Goal: Information Seeking & Learning: Learn about a topic

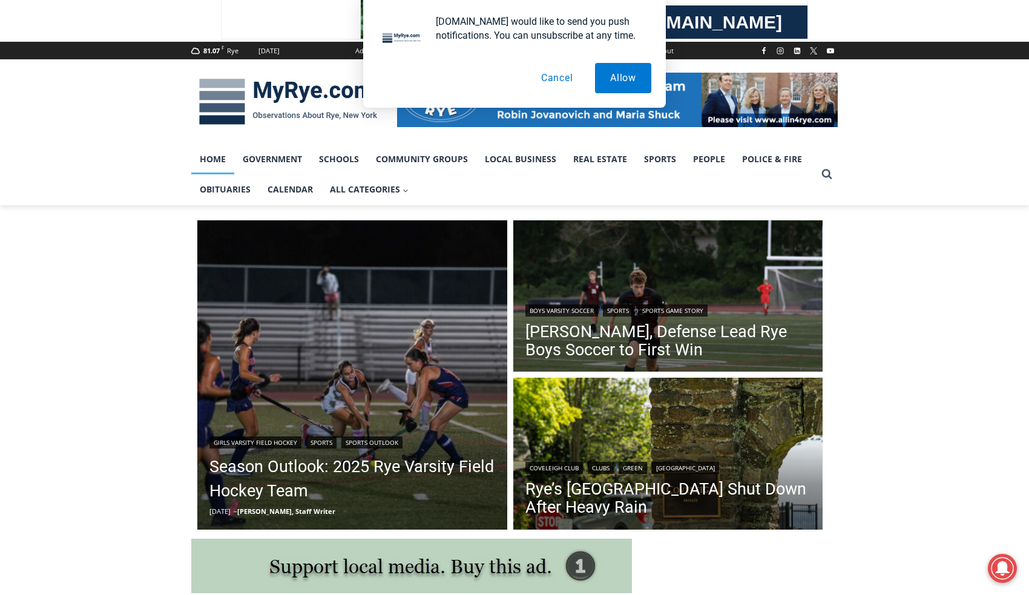
scroll to position [121, 0]
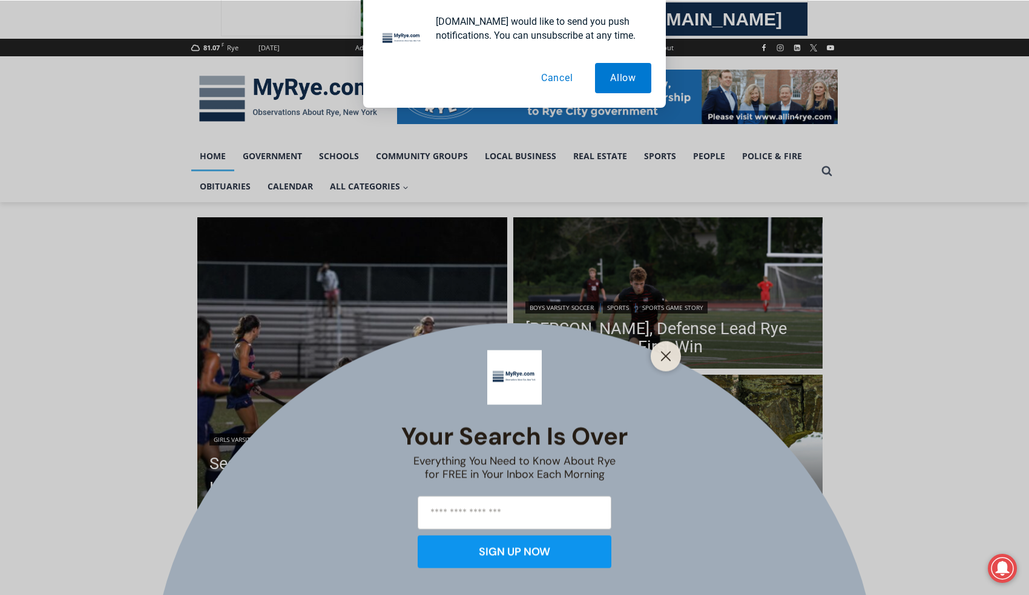
click at [593, 340] on div "Your Search is Over Everything You Need to Know About Rye for FREE in Your Inbo…" at bounding box center [514, 297] width 1029 height 595
click at [658, 349] on button "Close" at bounding box center [665, 355] width 17 height 17
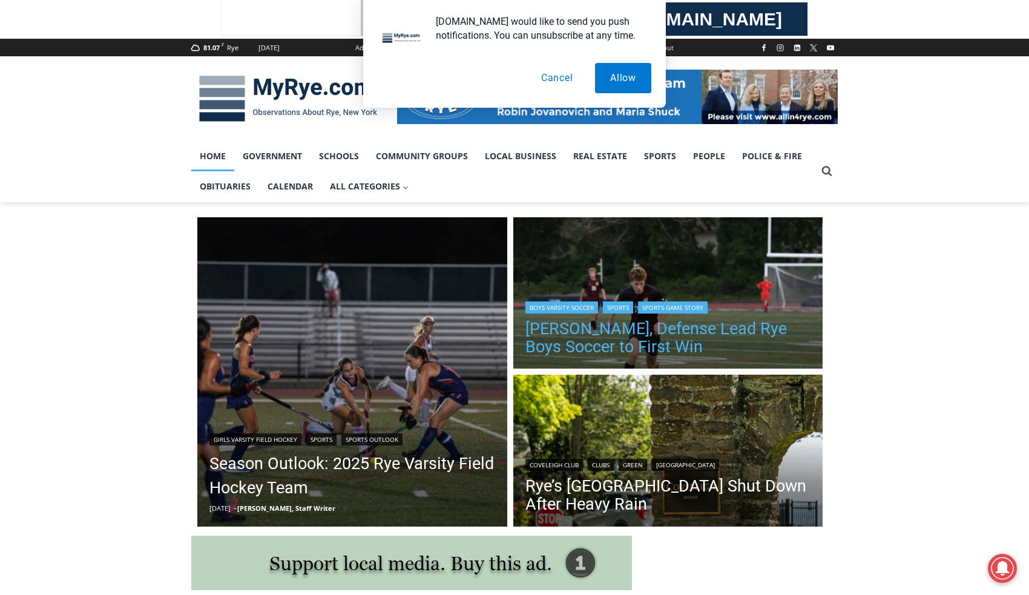
click at [592, 338] on link "[PERSON_NAME], Defense Lead Rye Boys Soccer to First Win" at bounding box center [668, 337] width 286 height 36
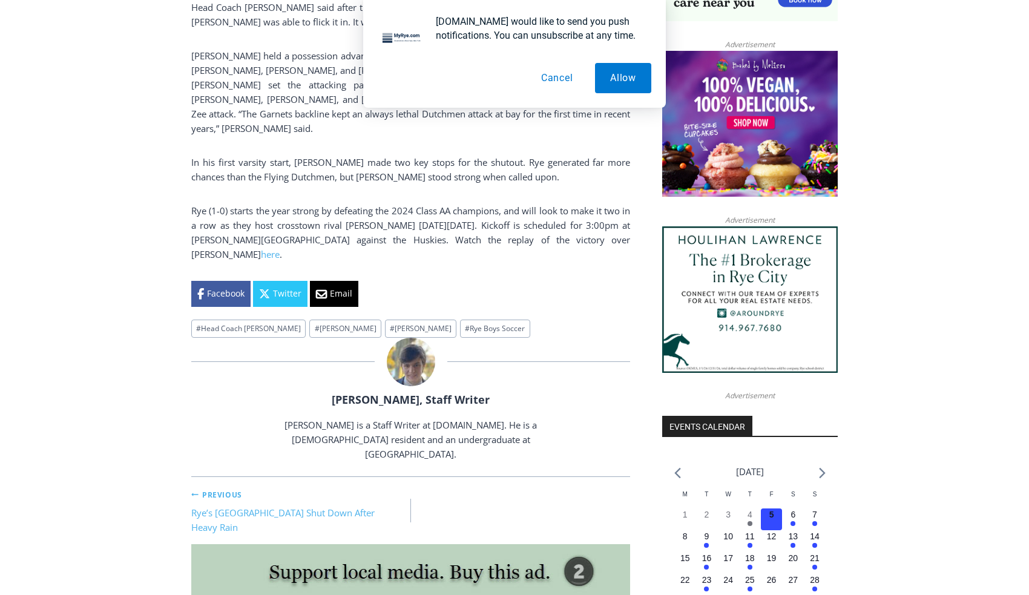
scroll to position [968, 0]
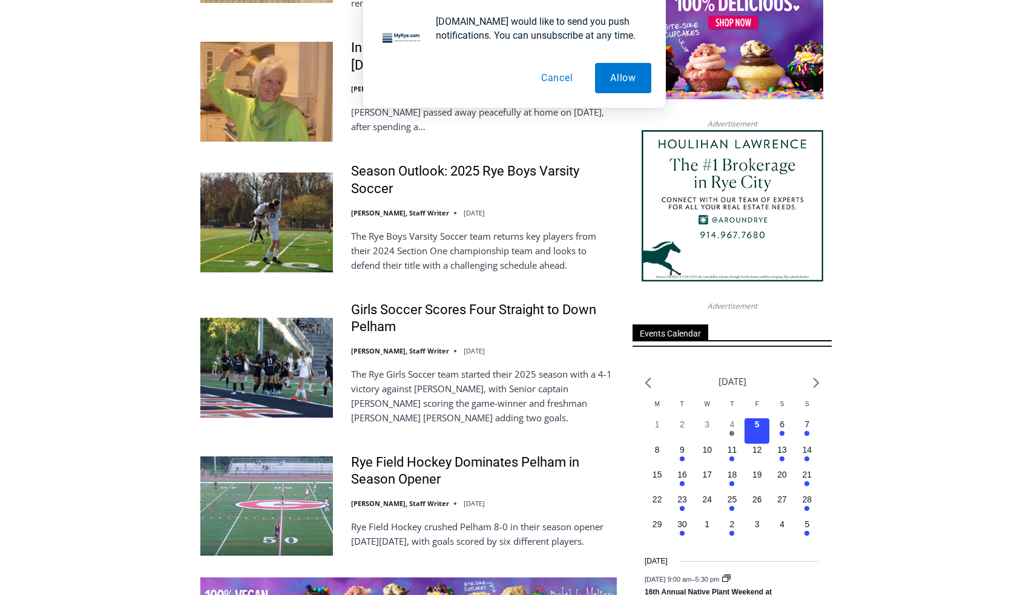
scroll to position [1452, 0]
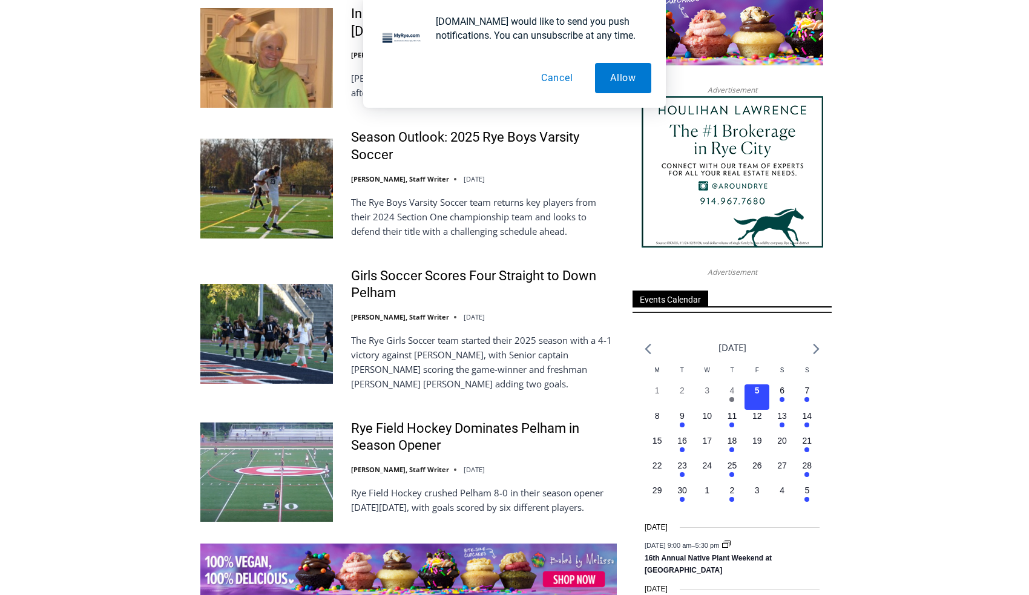
click at [562, 85] on button "Cancel" at bounding box center [557, 78] width 62 height 30
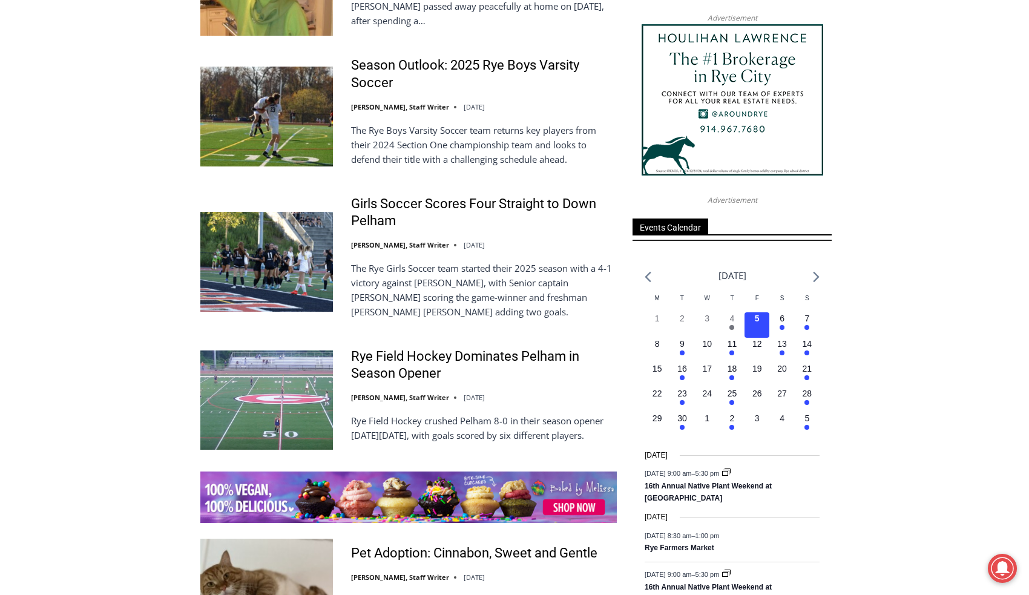
scroll to position [1513, 0]
